Goal: Navigation & Orientation: Find specific page/section

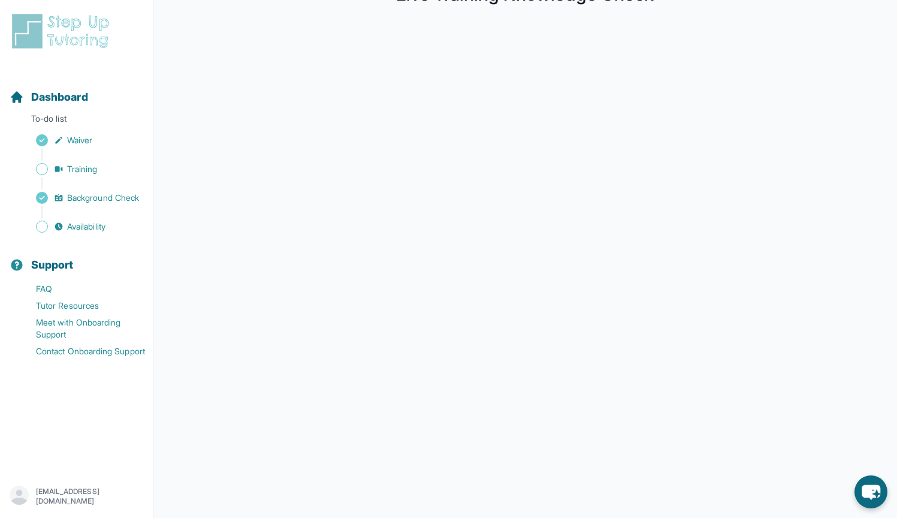
scroll to position [77, 0]
click at [72, 231] on span "Availability" at bounding box center [86, 227] width 38 height 12
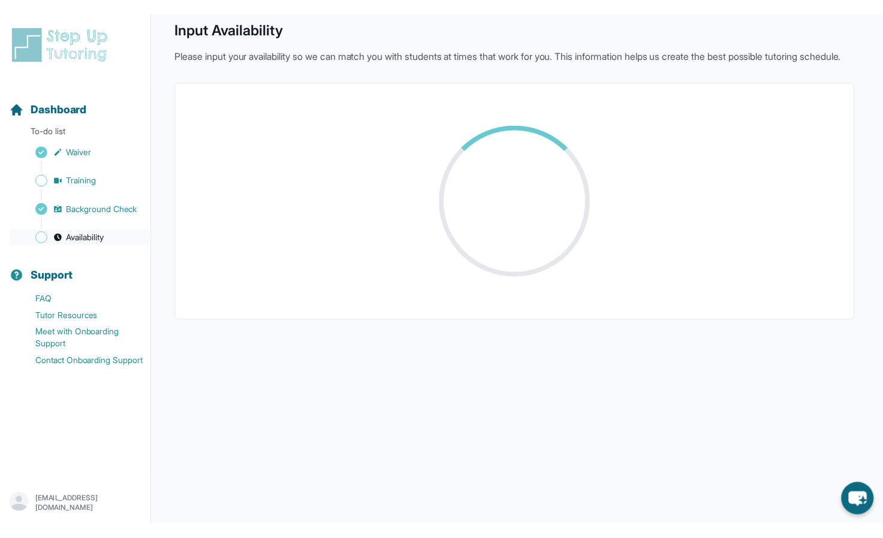
scroll to position [48, 0]
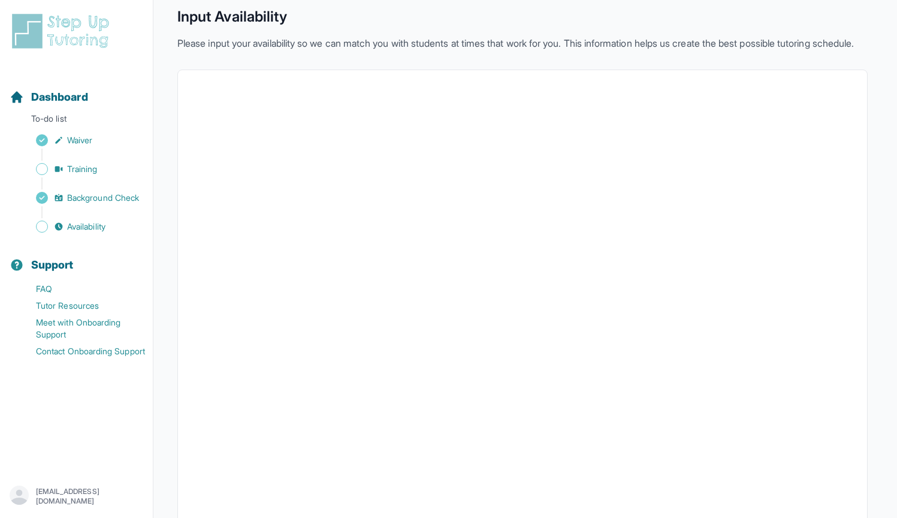
click at [848, 1] on div "Back to Dashboard Input Availability Please input your availability so we can m…" at bounding box center [522, 283] width 690 height 615
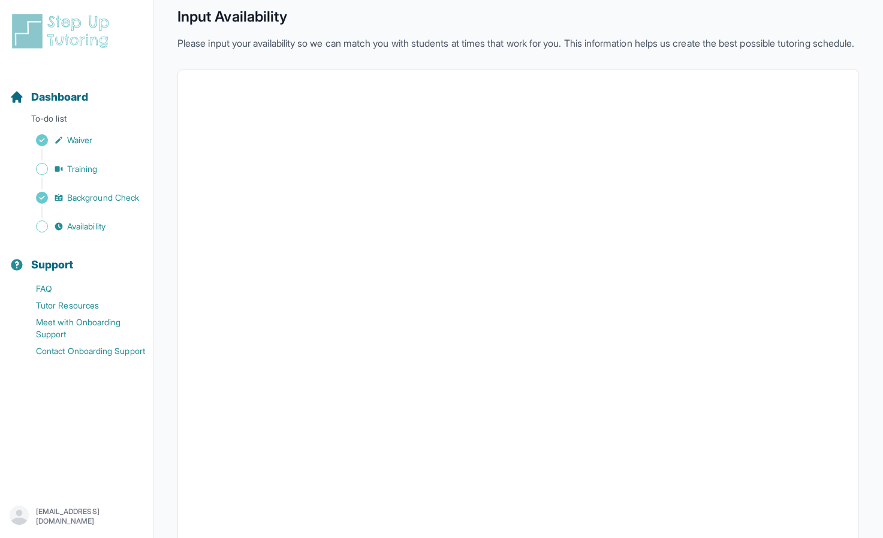
click at [35, 32] on img at bounding box center [63, 31] width 107 height 38
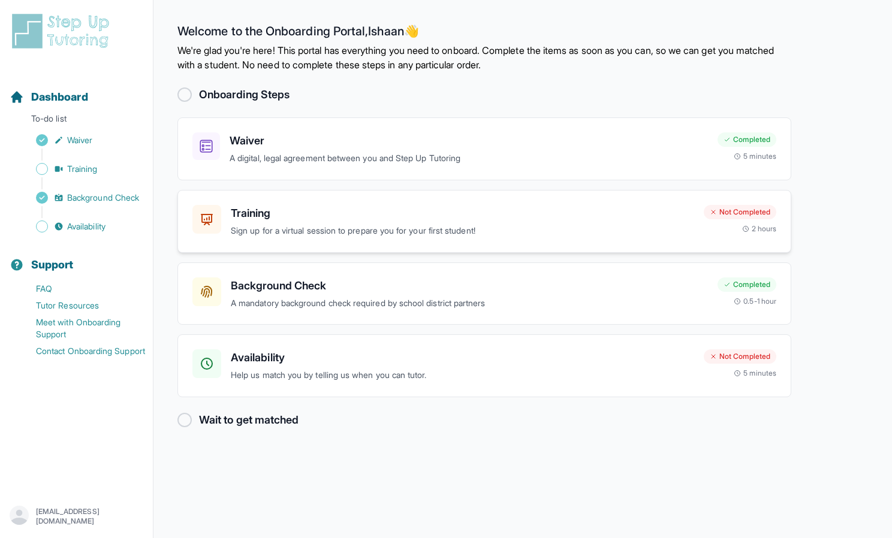
click at [244, 220] on h3 "Training" at bounding box center [462, 213] width 463 height 17
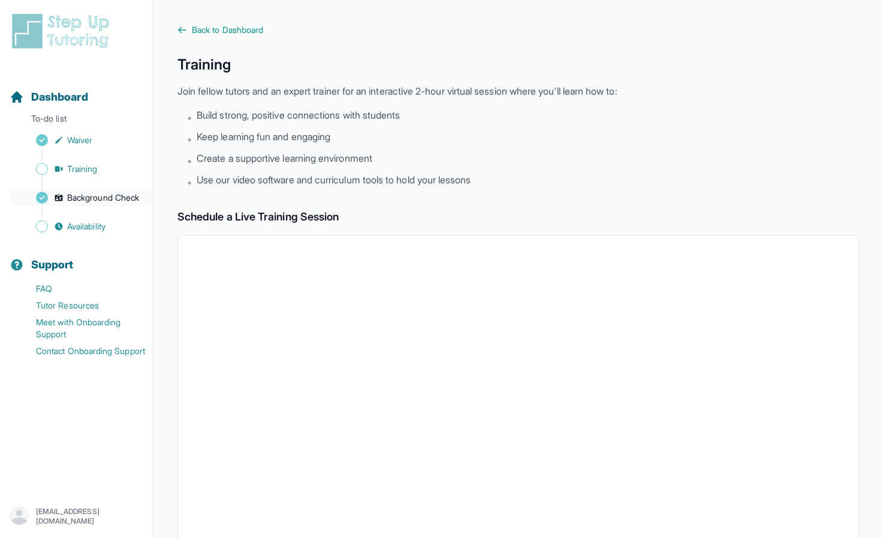
click at [128, 196] on span "Background Check" at bounding box center [103, 198] width 72 height 12
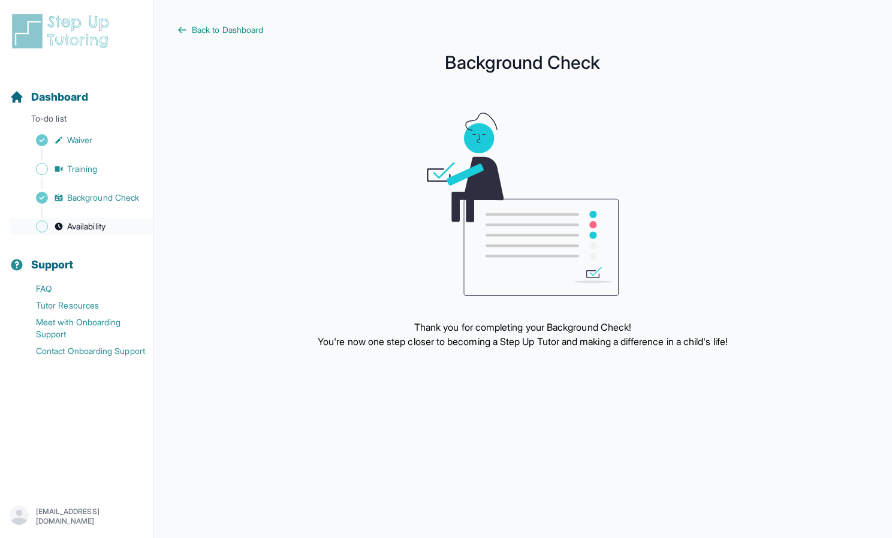
click at [99, 227] on span "Availability" at bounding box center [86, 227] width 38 height 12
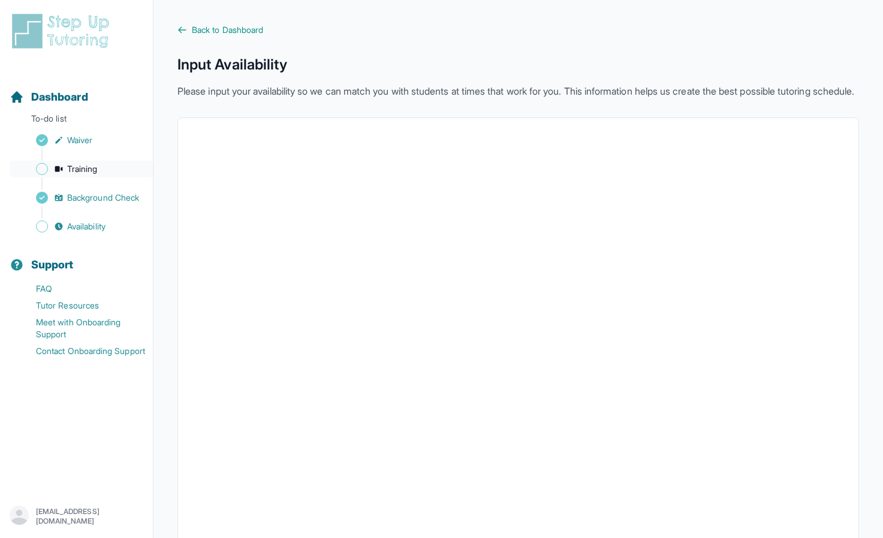
click at [93, 165] on span "Training" at bounding box center [82, 169] width 31 height 12
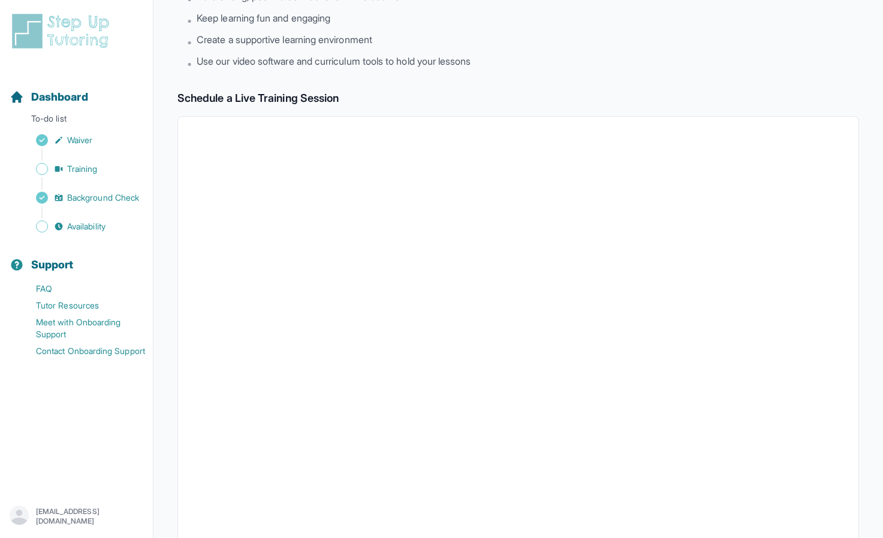
scroll to position [251, 0]
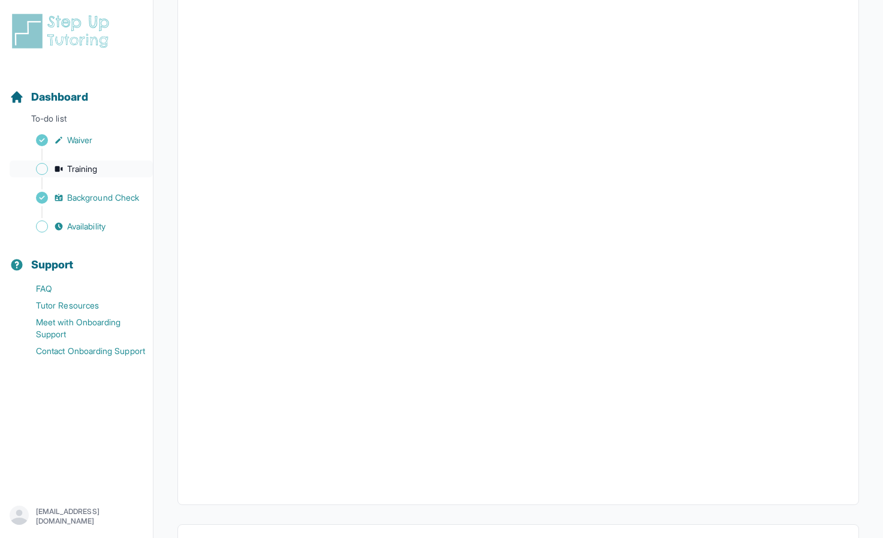
click at [89, 169] on span "Training" at bounding box center [82, 169] width 31 height 12
click at [82, 179] on div "Sidebar" at bounding box center [79, 183] width 138 height 12
click at [81, 171] on span "Training" at bounding box center [82, 169] width 31 height 12
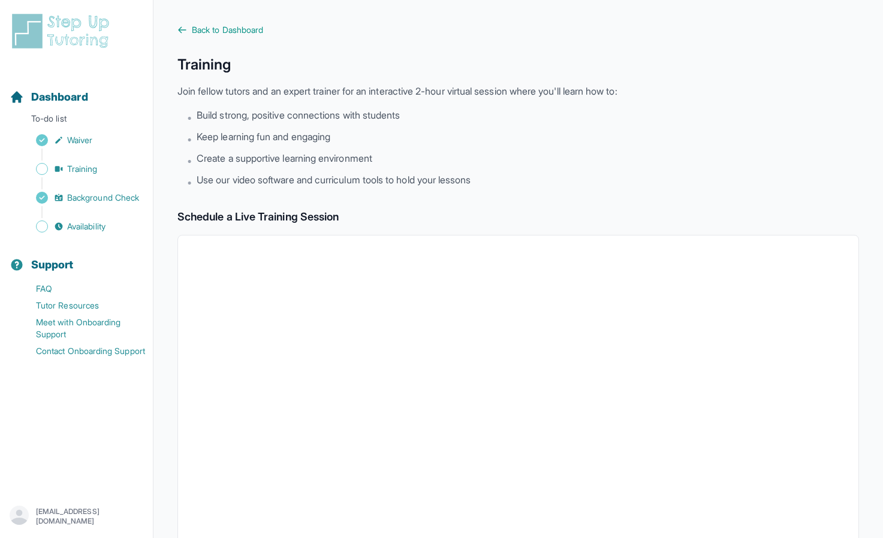
scroll to position [0, 0]
click at [230, 90] on p "Join fellow tutors and an expert trainer for an interactive 2-hour virtual sess…" at bounding box center [517, 91] width 681 height 14
click at [38, 37] on img at bounding box center [63, 31] width 107 height 38
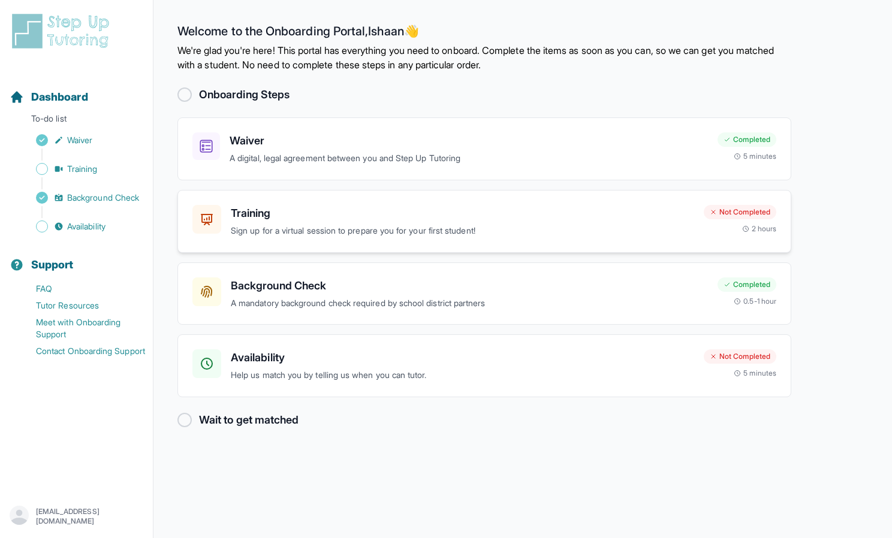
click at [262, 212] on h3 "Training" at bounding box center [462, 213] width 463 height 17
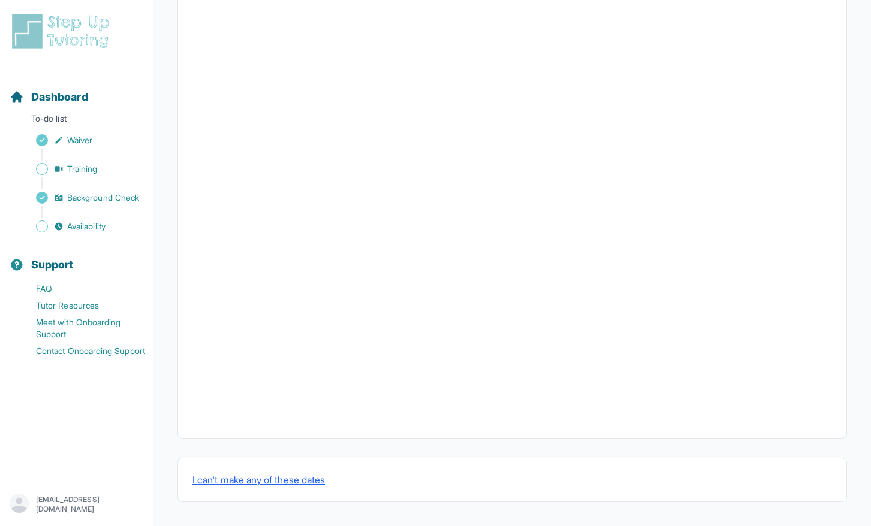
scroll to position [318, 0]
